Goal: Check status: Check status

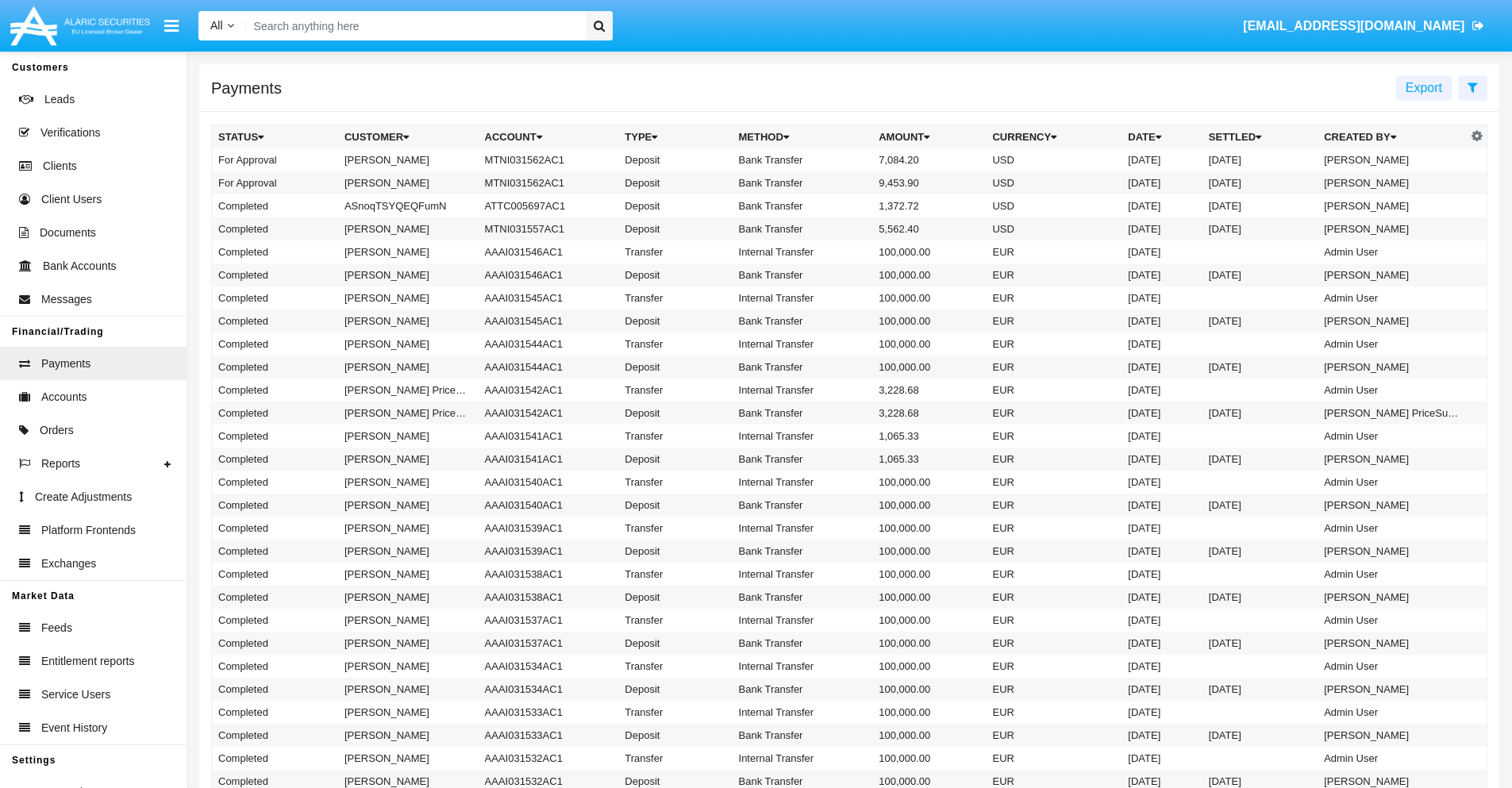
click at [1472, 87] on icon at bounding box center [1472, 87] width 10 height 13
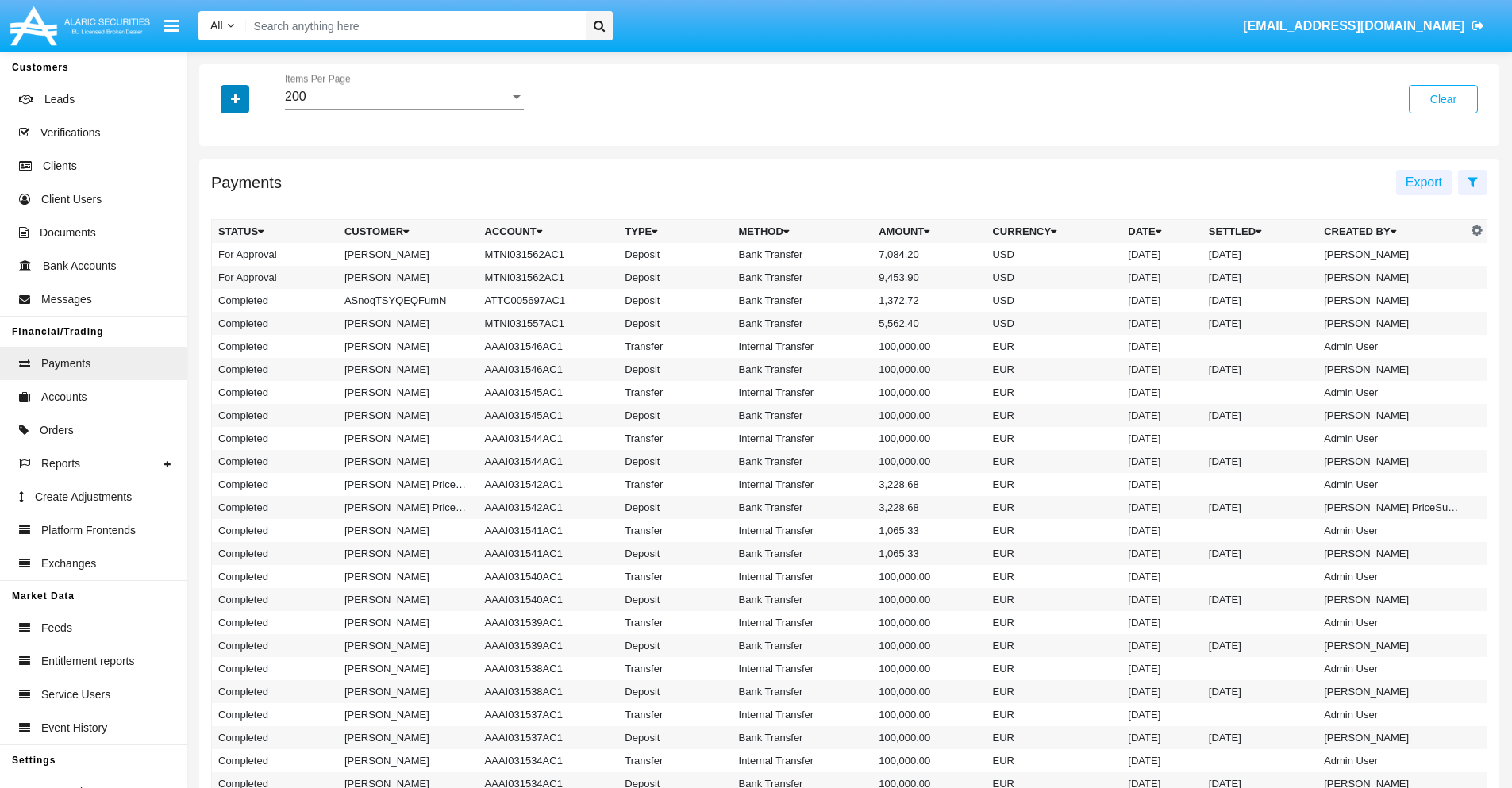
click at [234, 99] on icon "button" at bounding box center [234, 100] width 8 height 11
click at [244, 270] on span "Date" at bounding box center [244, 270] width 27 height 19
click at [219, 276] on input "Date" at bounding box center [218, 276] width 1 height 1
checkbox input "true"
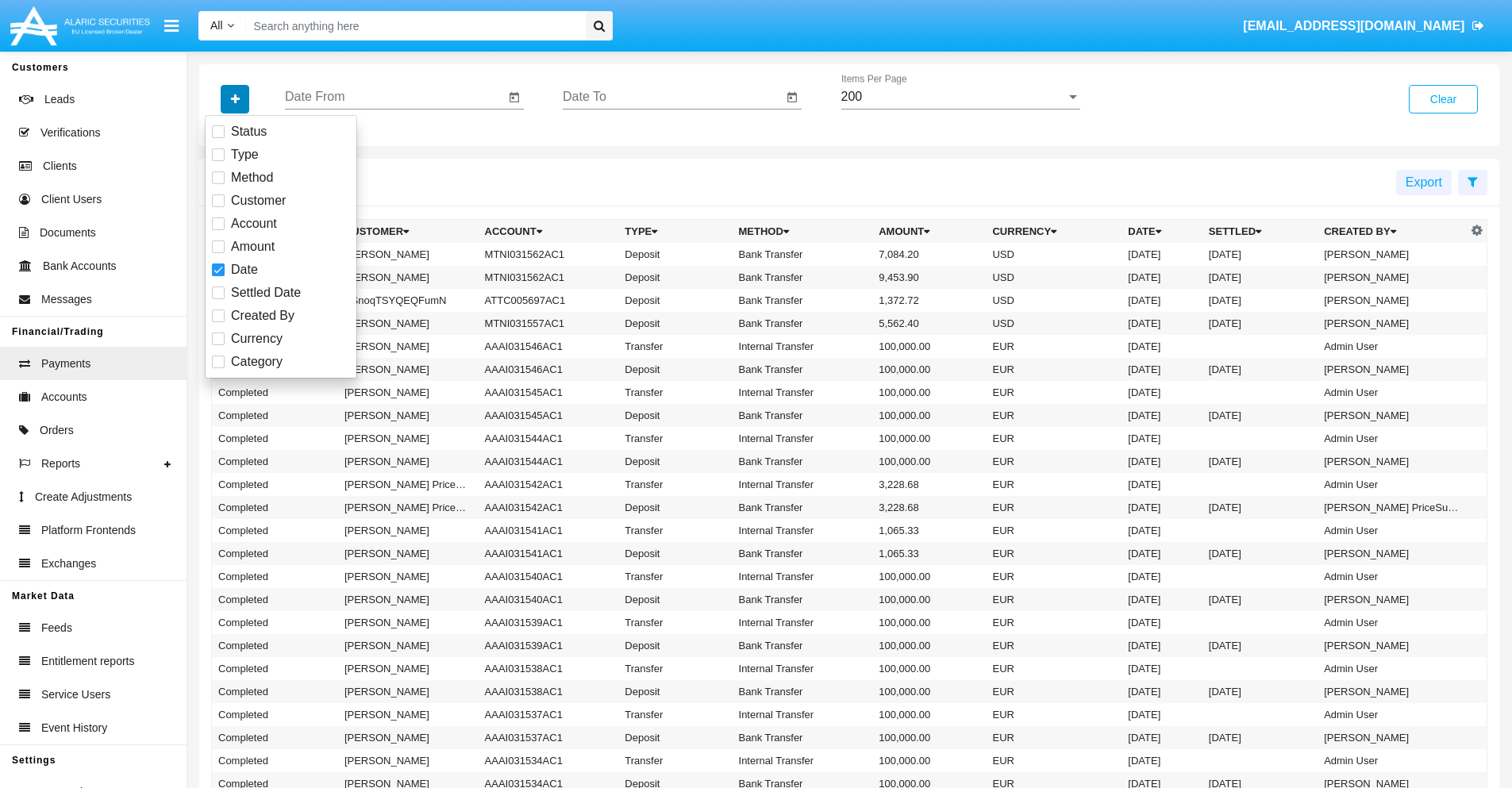
click at [234, 99] on icon "button" at bounding box center [234, 100] width 8 height 11
click at [395, 97] on input "Date From" at bounding box center [395, 96] width 220 height 14
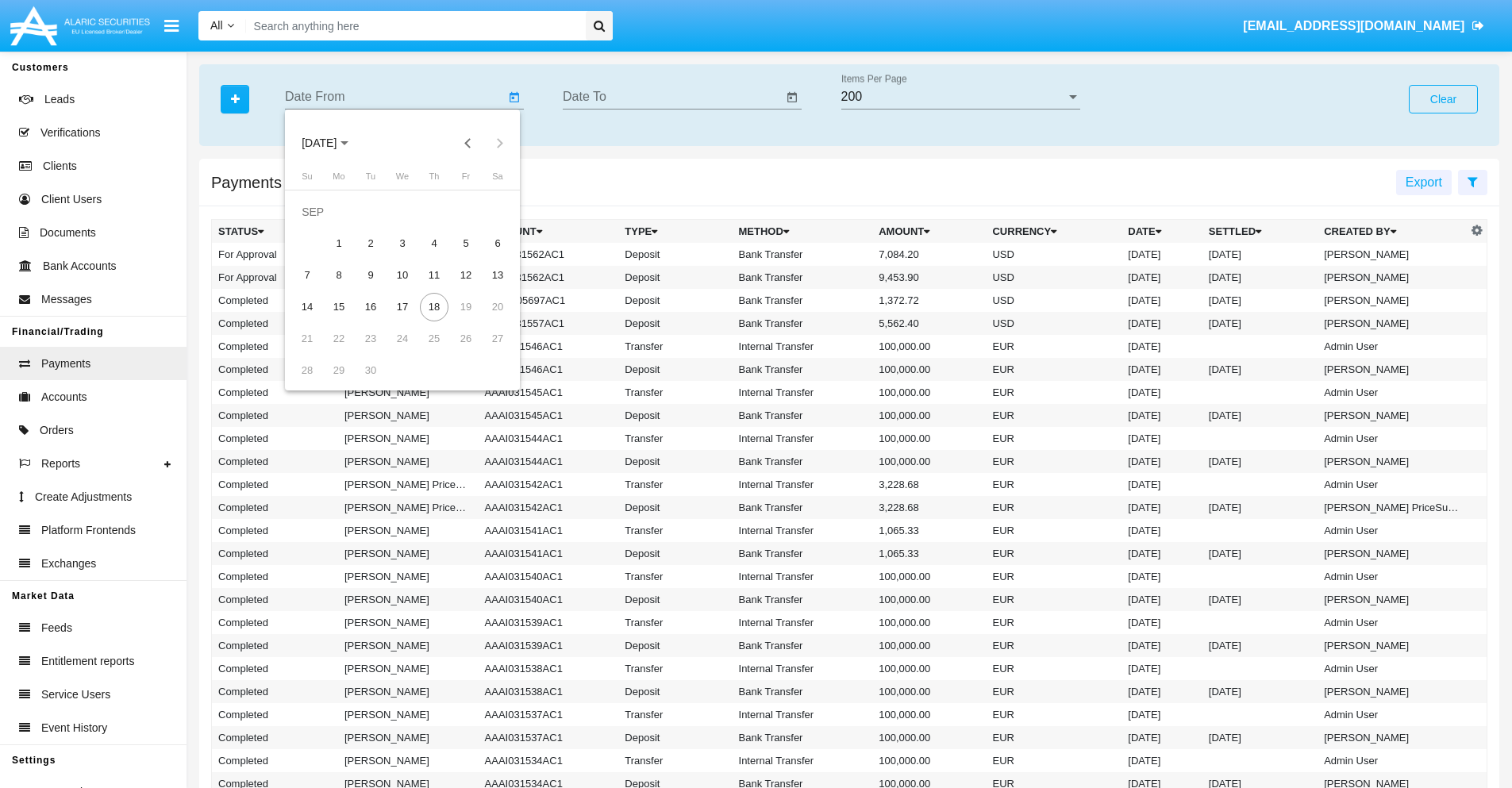
click at [332, 143] on span "[DATE]" at bounding box center [319, 144] width 35 height 13
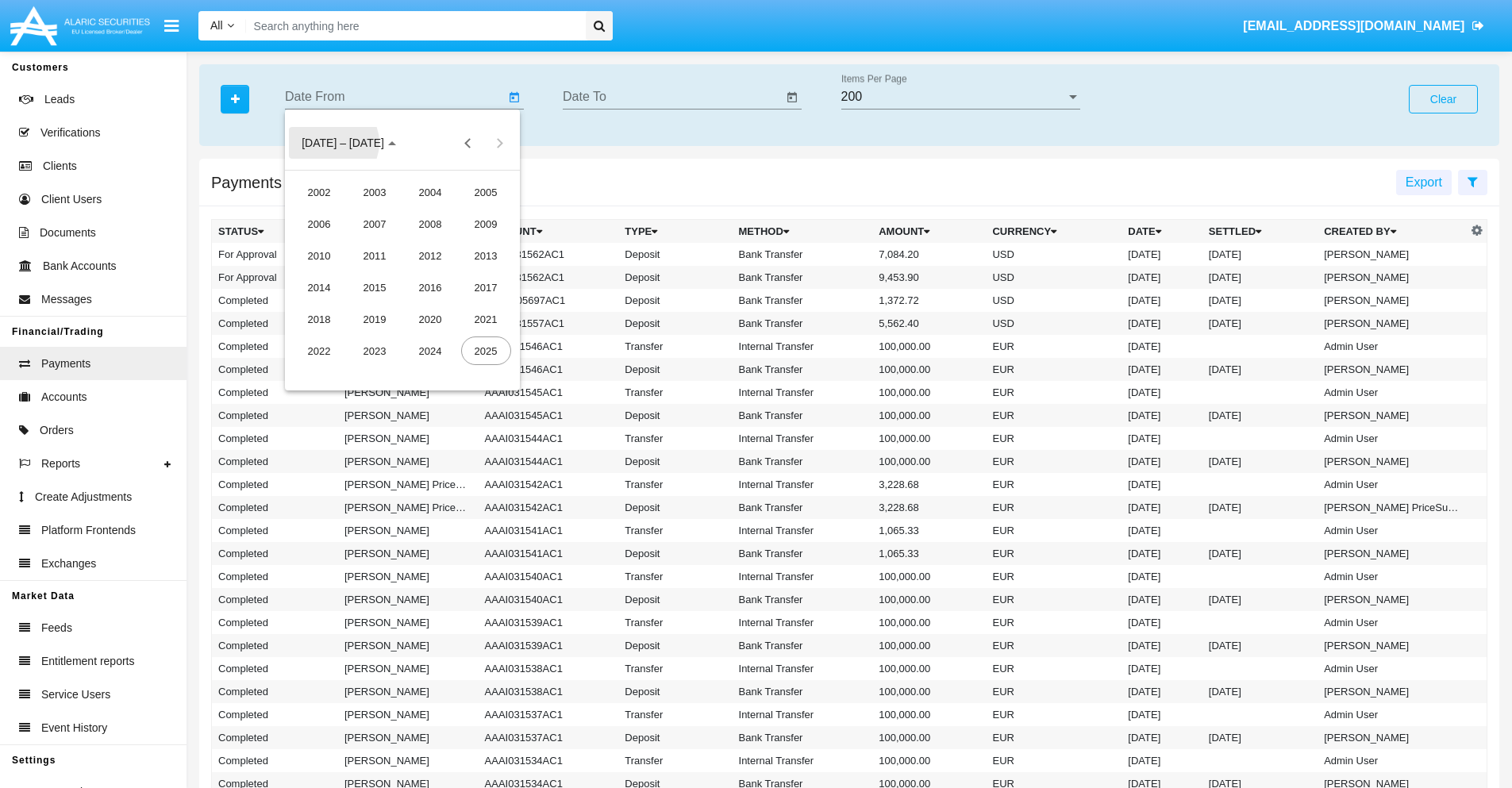
click at [486, 351] on div "2025" at bounding box center [486, 351] width 50 height 29
click at [319, 223] on div "JAN" at bounding box center [319, 223] width 50 height 29
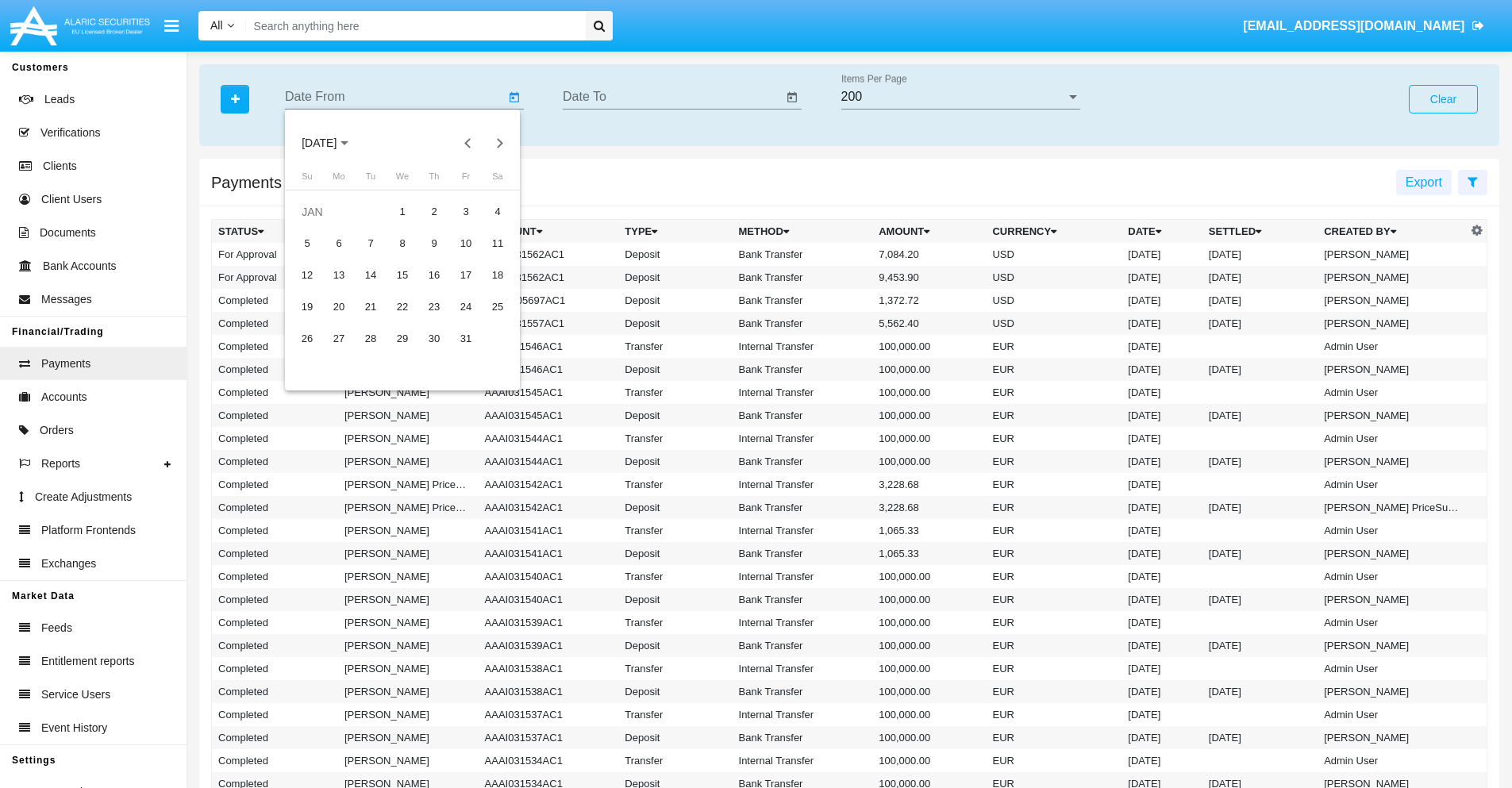
click at [370, 243] on div "7" at bounding box center [370, 243] width 29 height 29
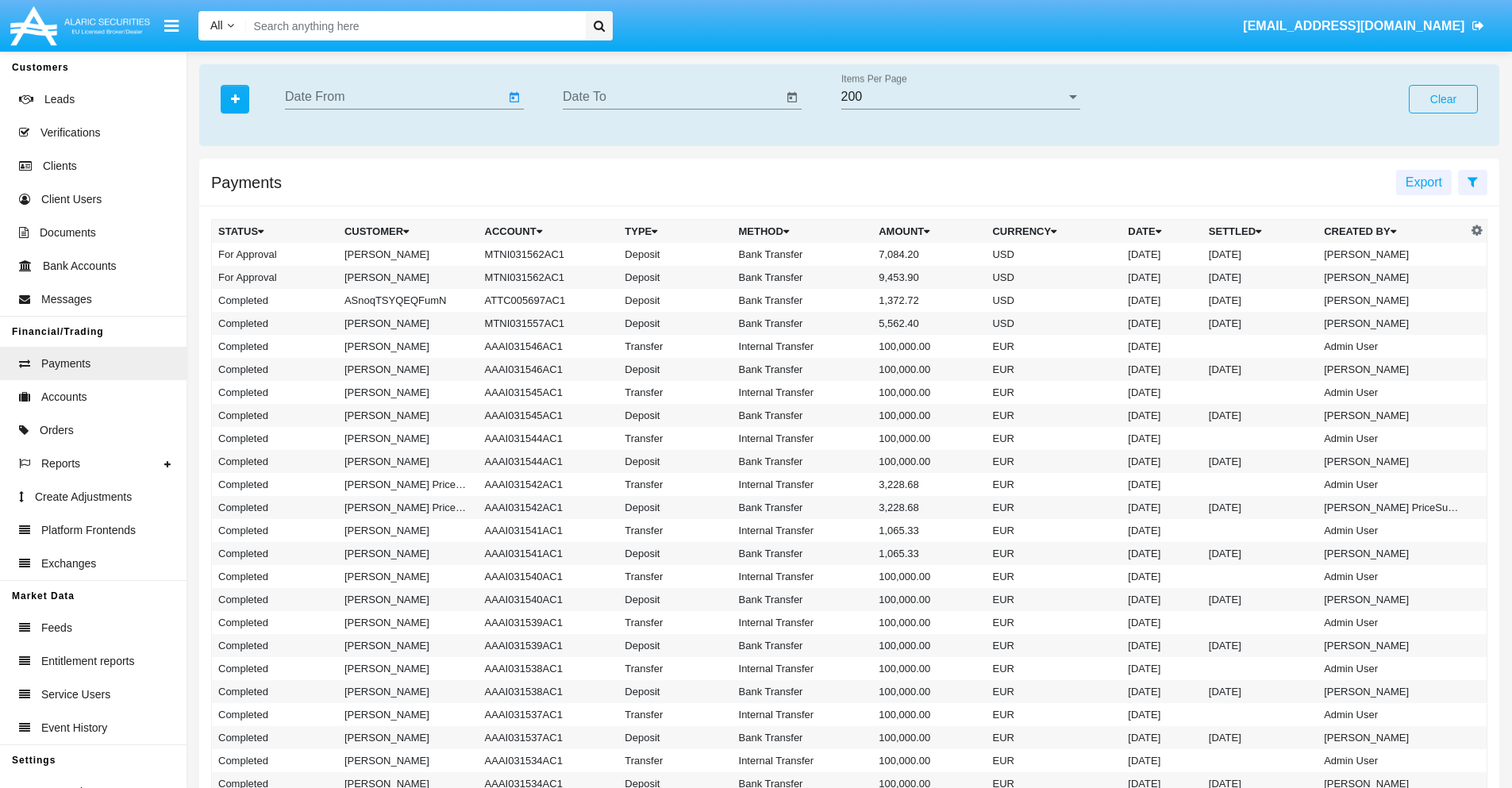
type input "[DATE]"
click at [672, 97] on input "Date To" at bounding box center [673, 96] width 220 height 14
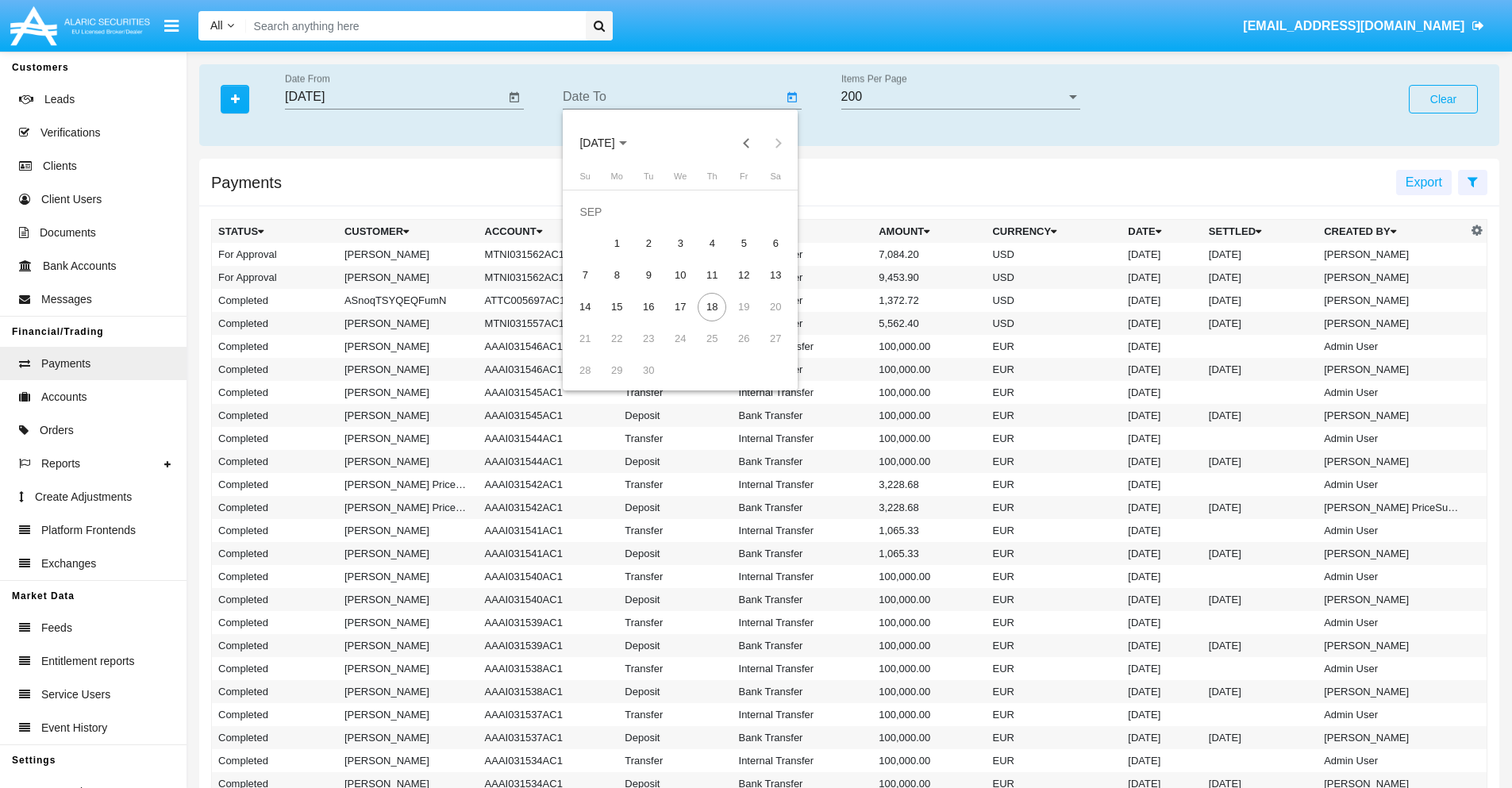
click at [610, 143] on span "[DATE]" at bounding box center [597, 144] width 35 height 13
click at [763, 351] on div "2025" at bounding box center [764, 351] width 50 height 29
click at [596, 223] on div "JAN" at bounding box center [597, 223] width 50 height 29
click at [649, 243] on div "7" at bounding box center [648, 243] width 29 height 29
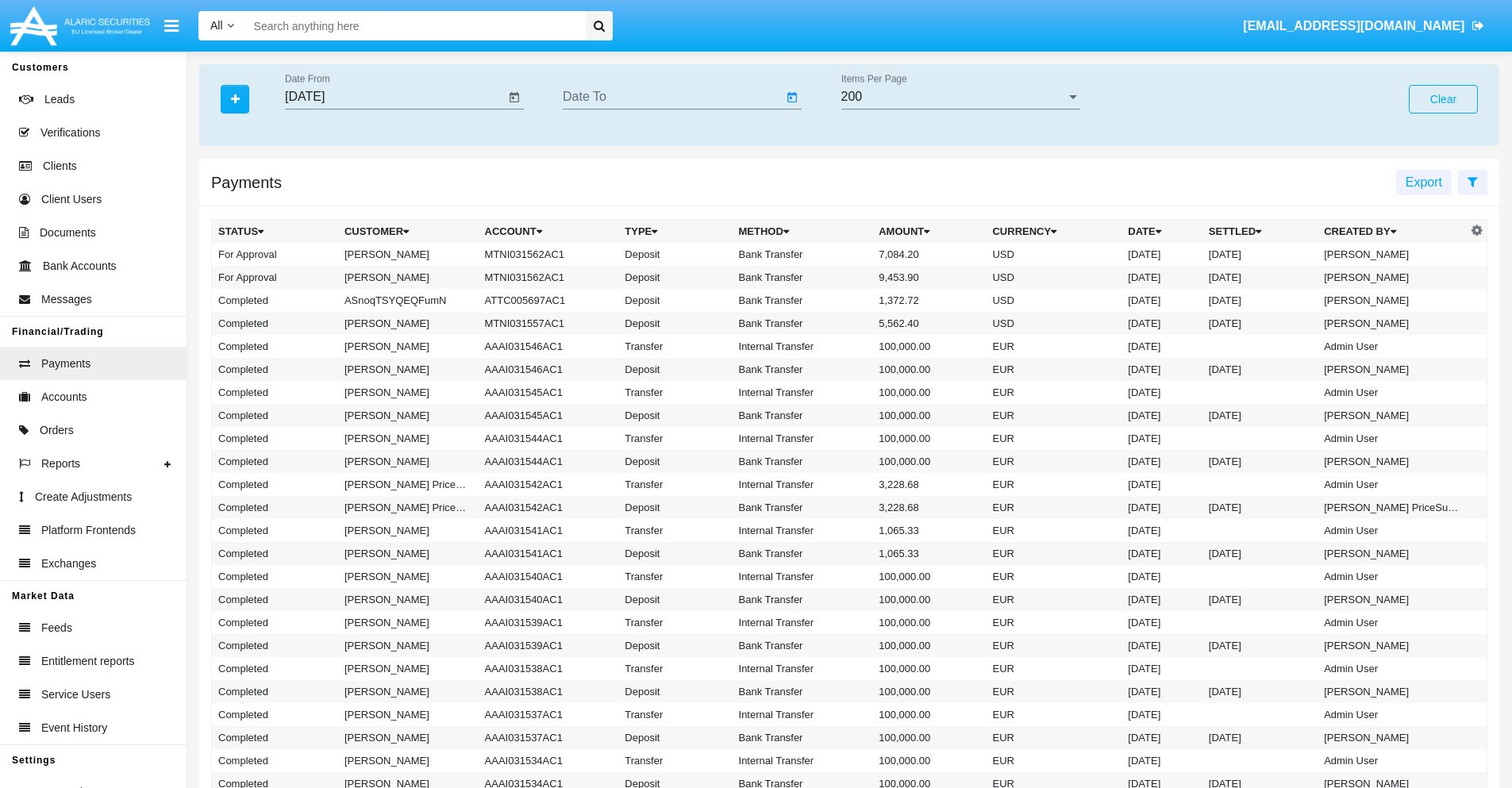
type input "[DATE]"
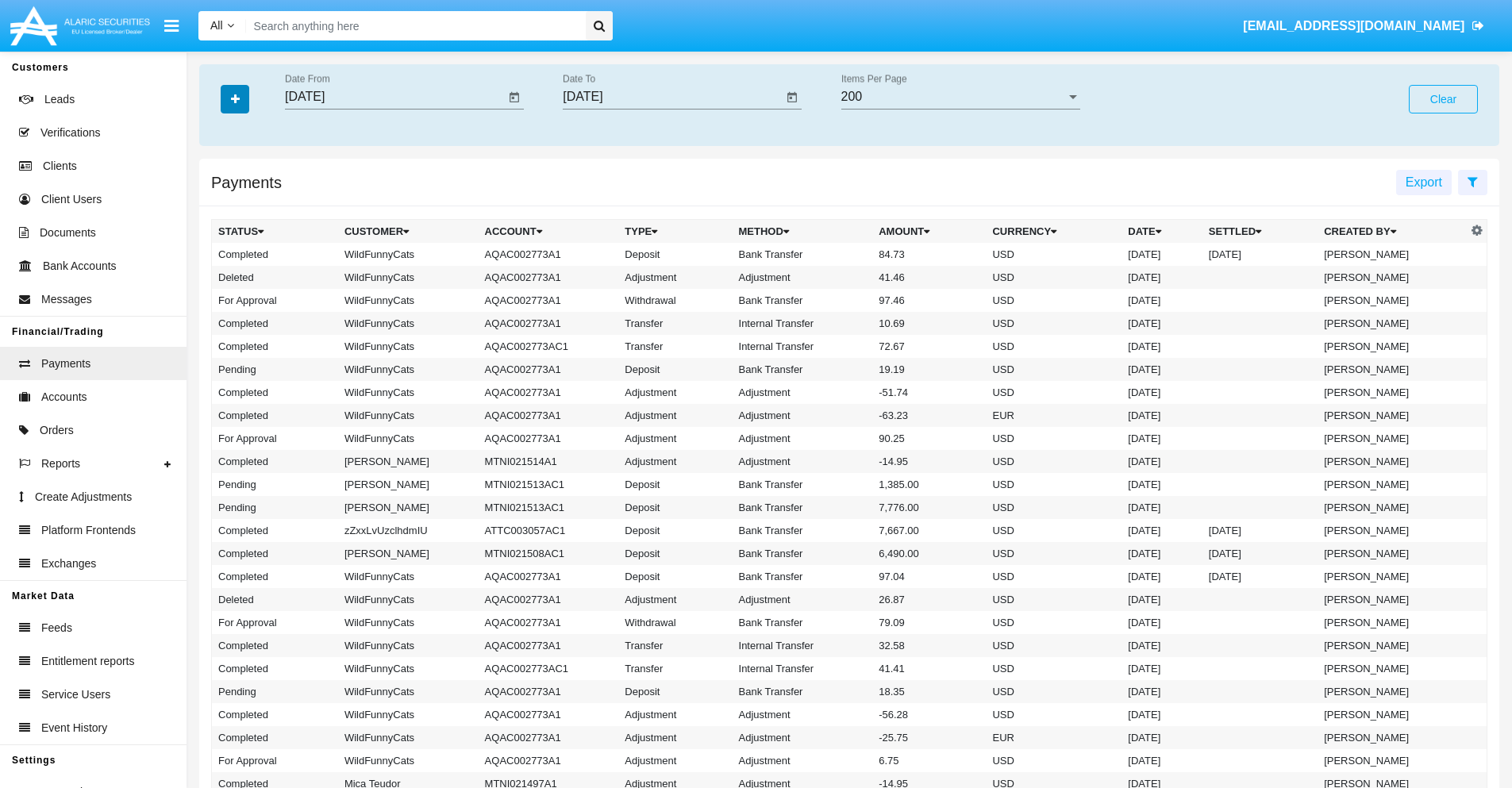
click at [234, 99] on icon "button" at bounding box center [234, 100] width 8 height 11
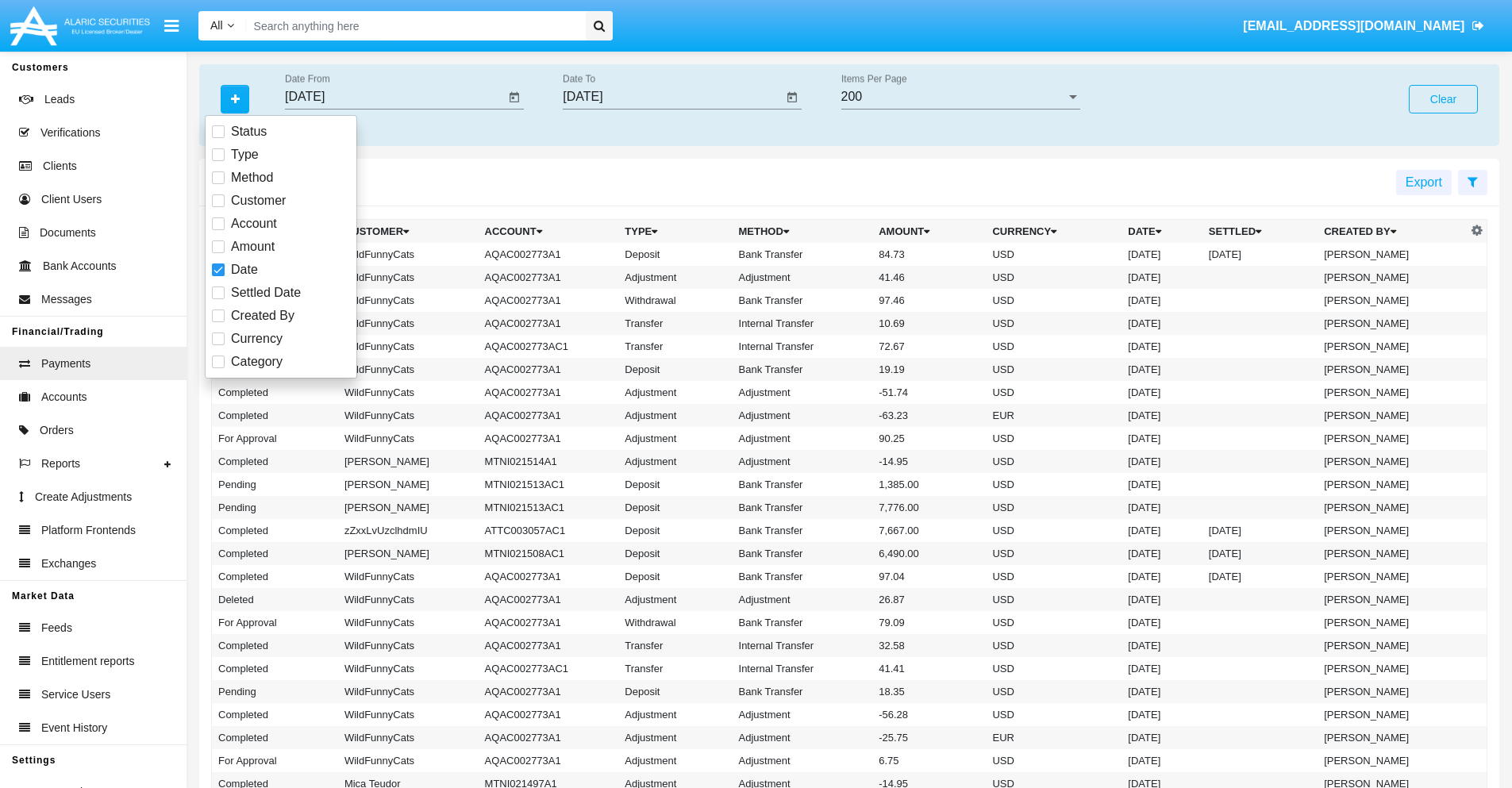
click at [256, 362] on span "Category" at bounding box center [256, 362] width 51 height 19
click at [219, 368] on input "Category" at bounding box center [218, 368] width 1 height 1
checkbox input "true"
